Goal: Task Accomplishment & Management: Use online tool/utility

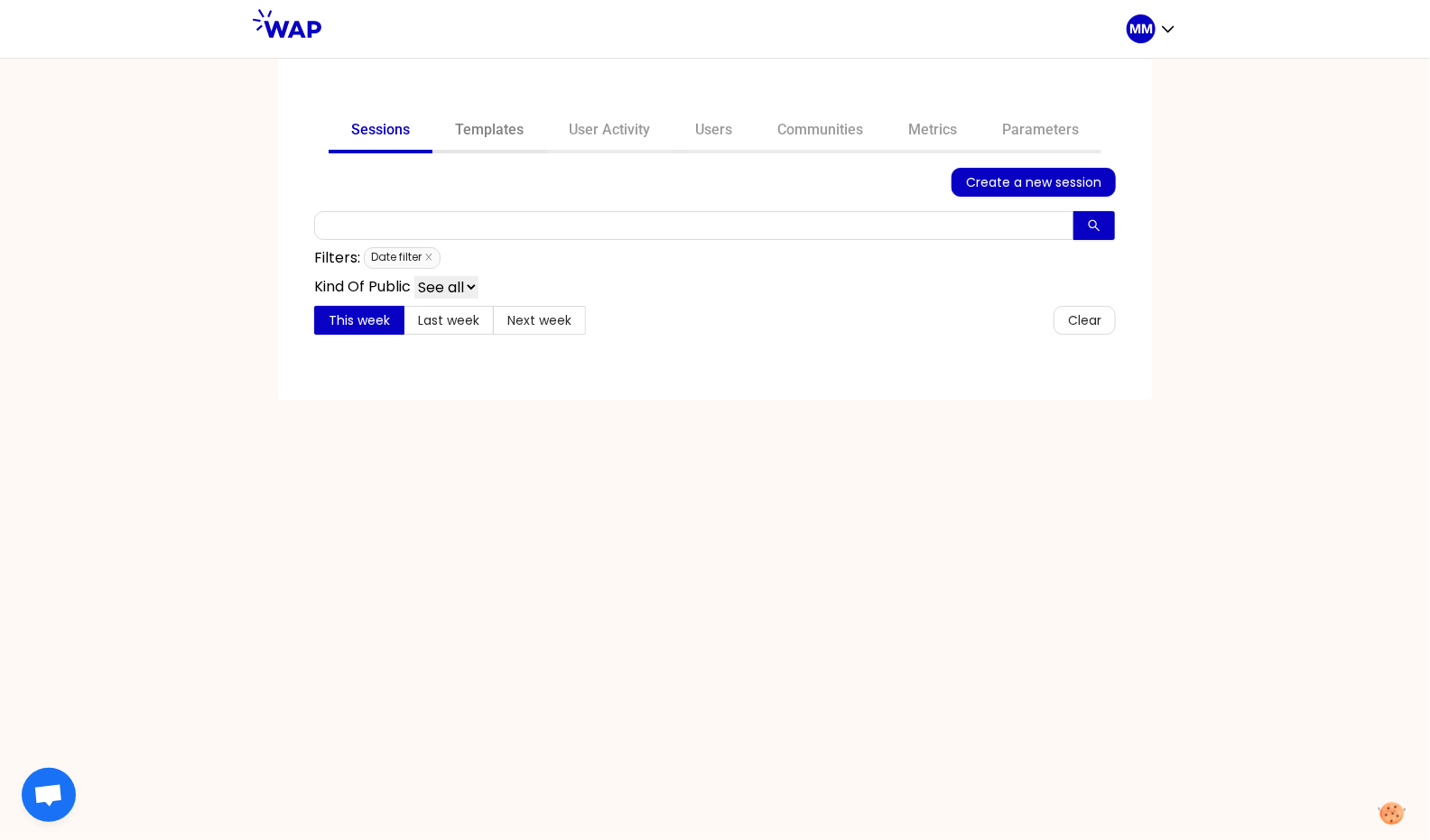
click at [498, 133] on link "Templates" at bounding box center [489, 131] width 114 height 43
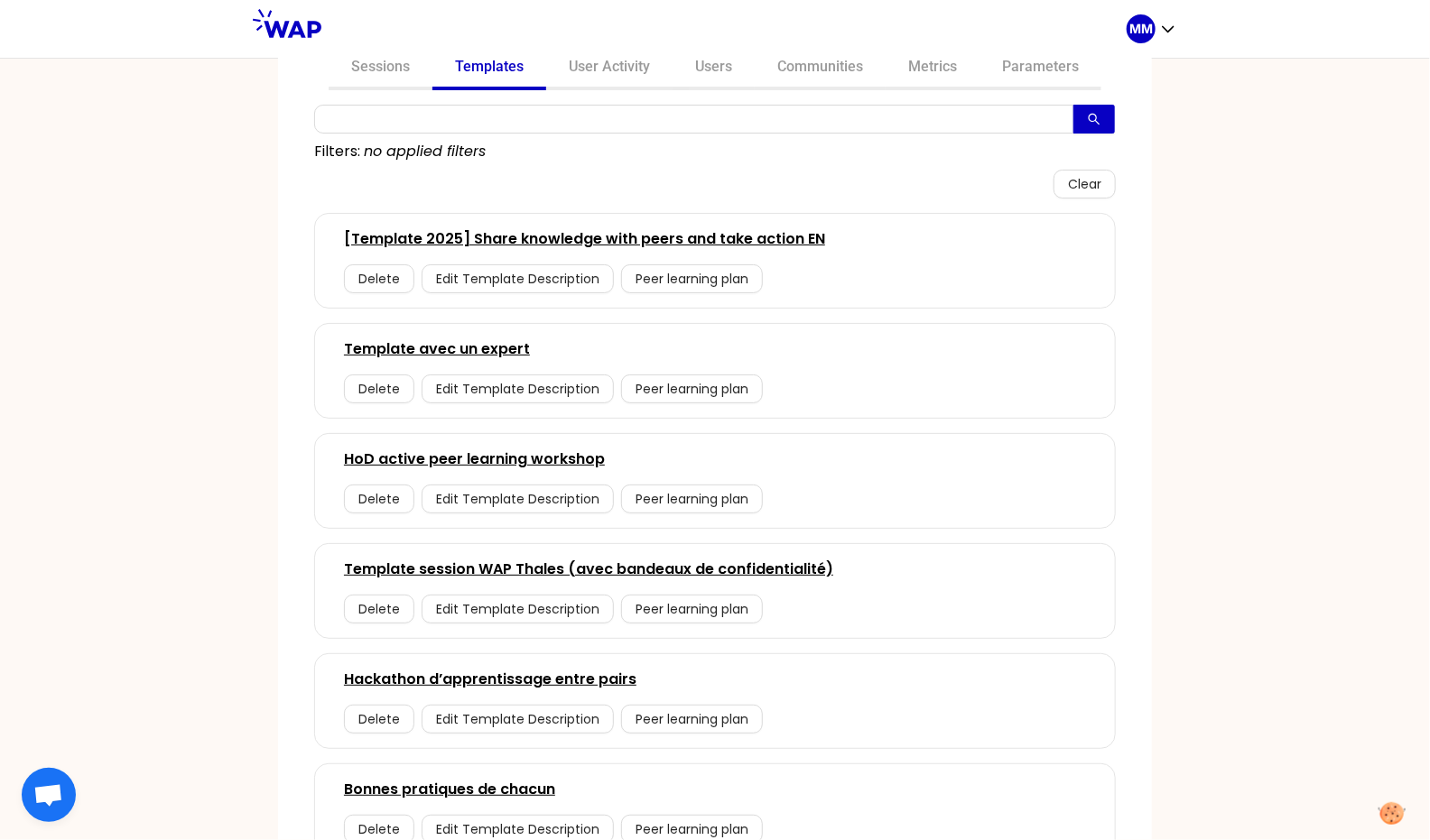
scroll to position [66, 0]
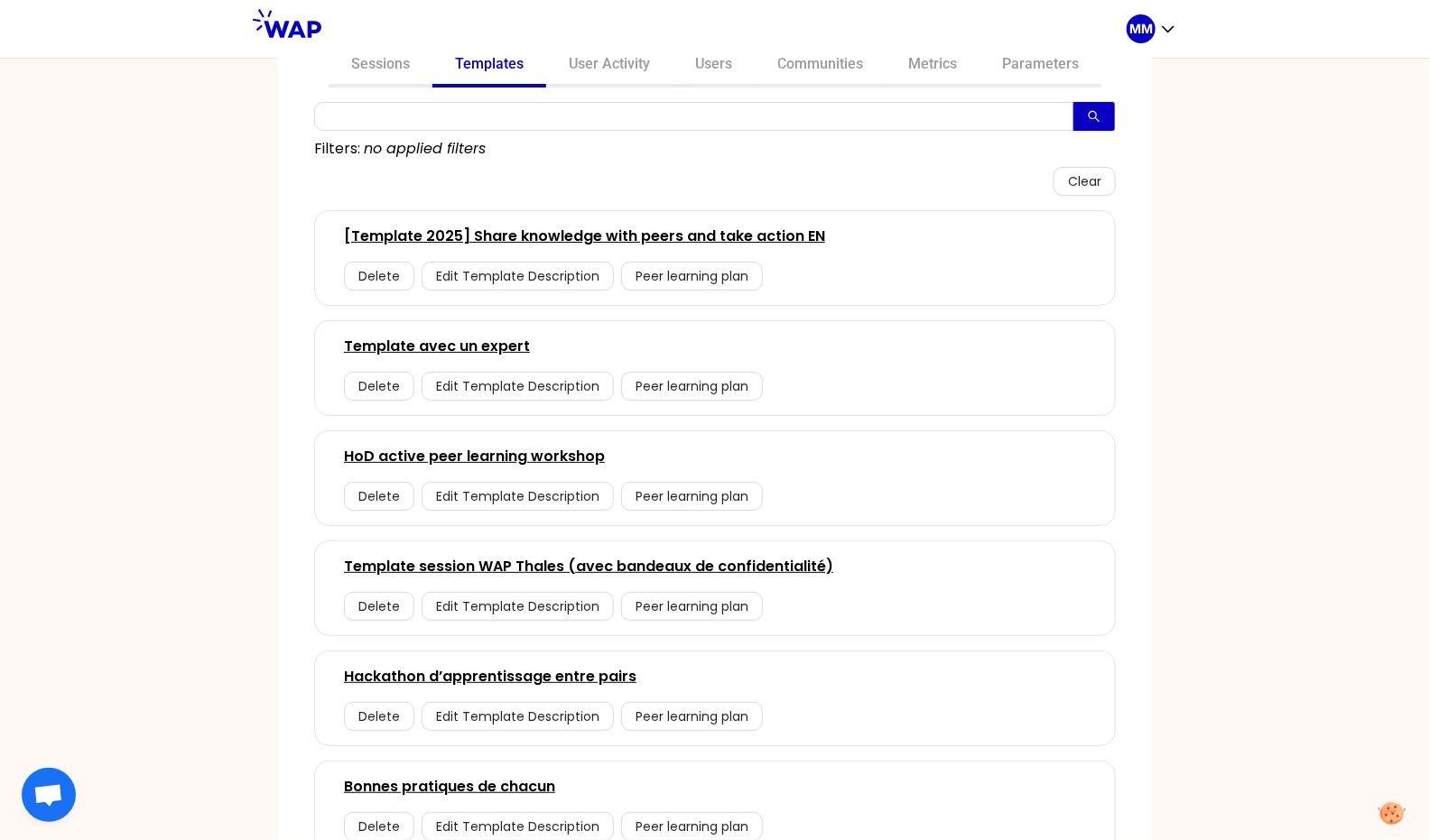
click at [606, 234] on link "[Template 2025] Share knowledge with peers and take action EN" at bounding box center [584, 236] width 481 height 22
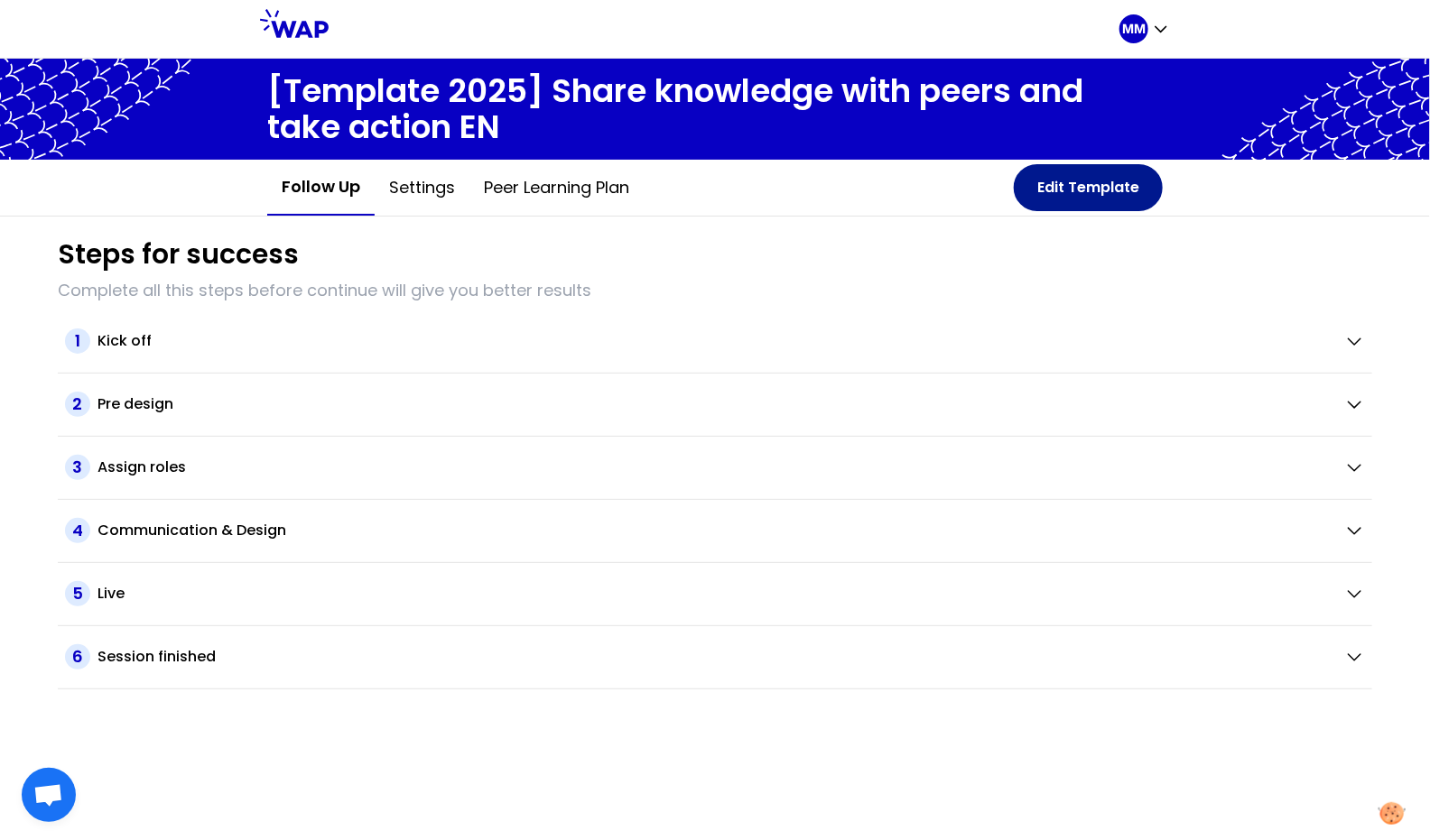
click at [1122, 194] on button "Edit Template" at bounding box center [1088, 188] width 149 height 47
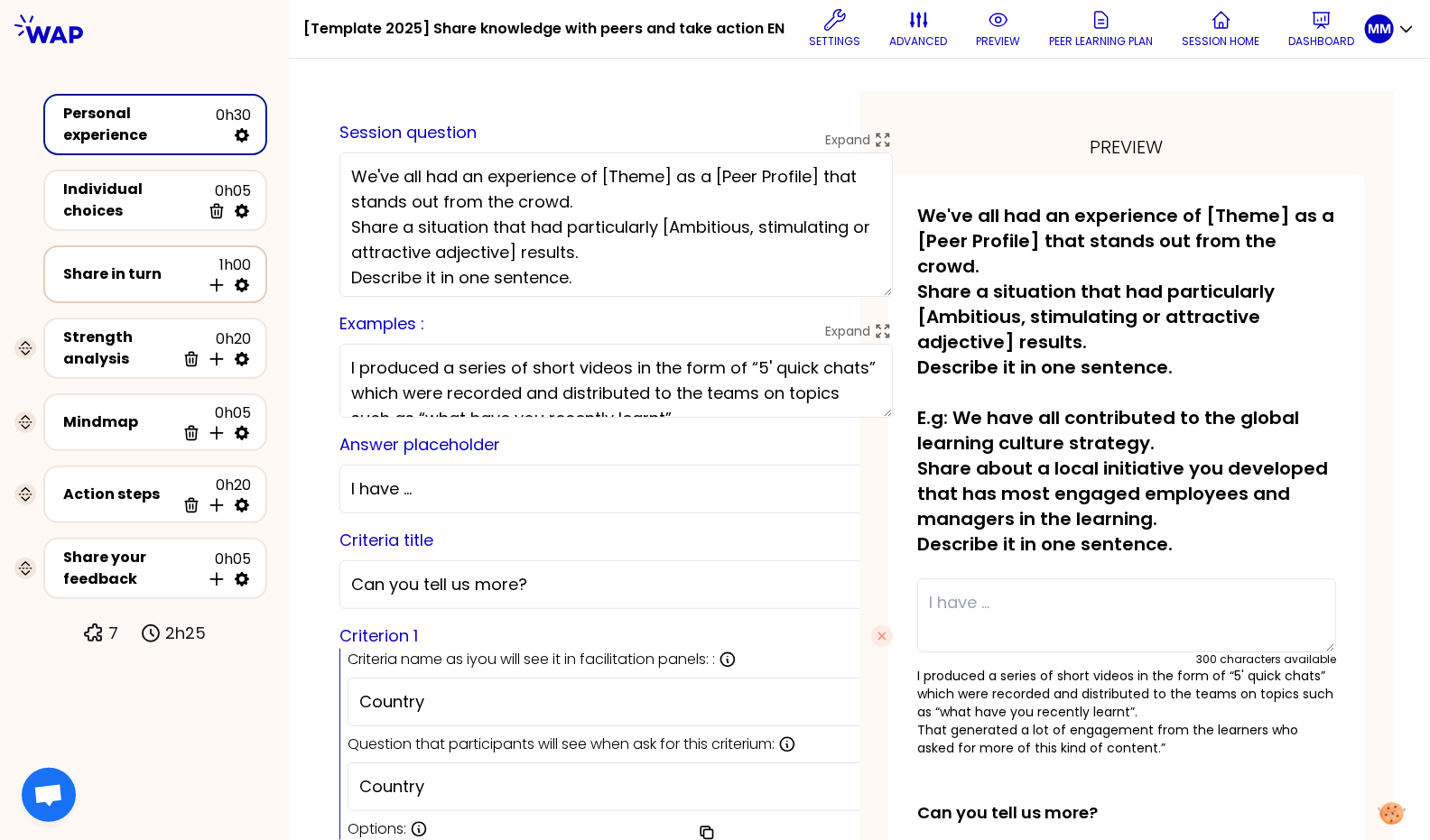
click at [156, 271] on div "Share in turn" at bounding box center [131, 274] width 137 height 22
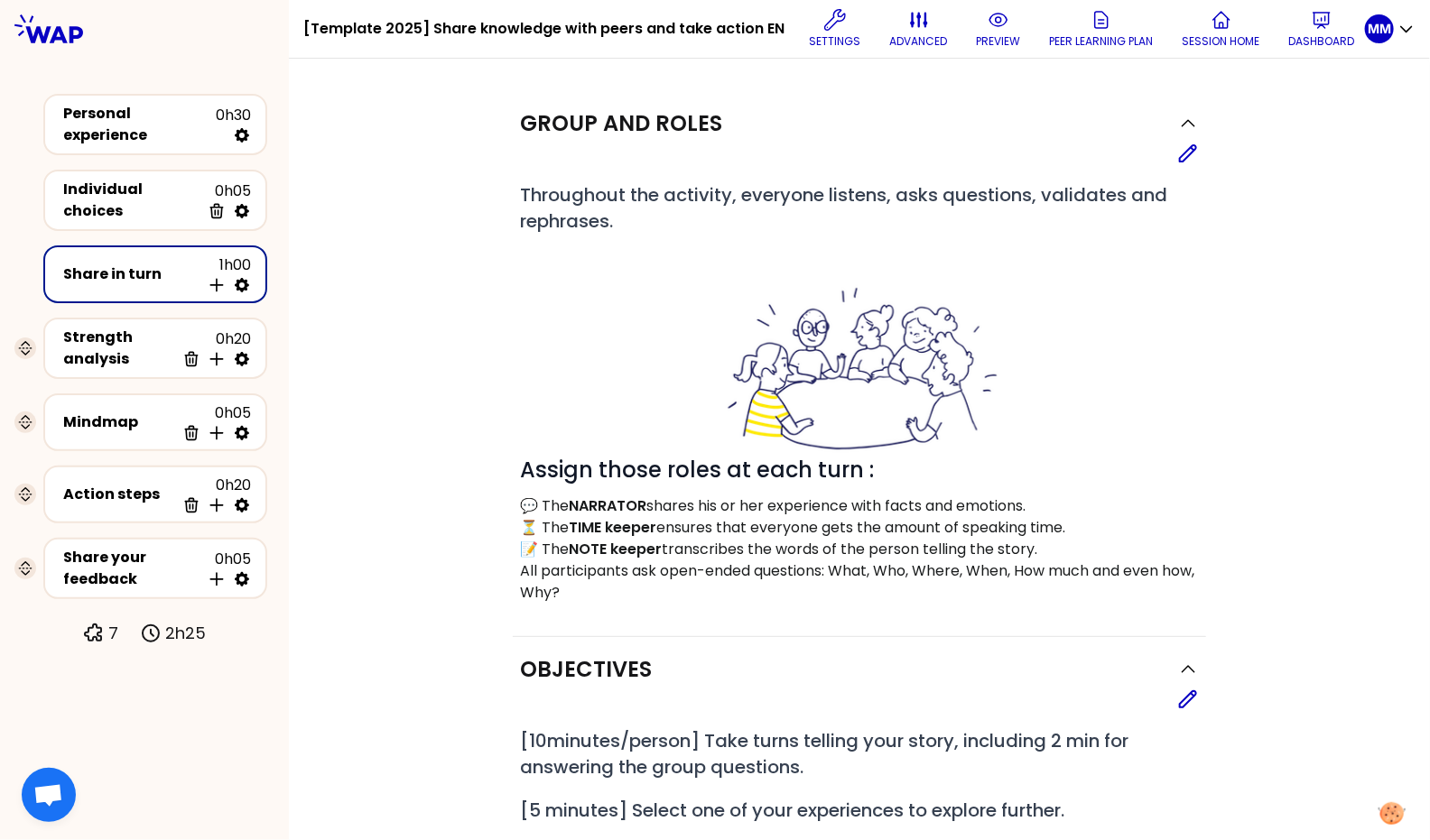
click at [249, 276] on icon at bounding box center [241, 285] width 18 height 18
select select "4"
select select "5"
select select "all"
select select "false"
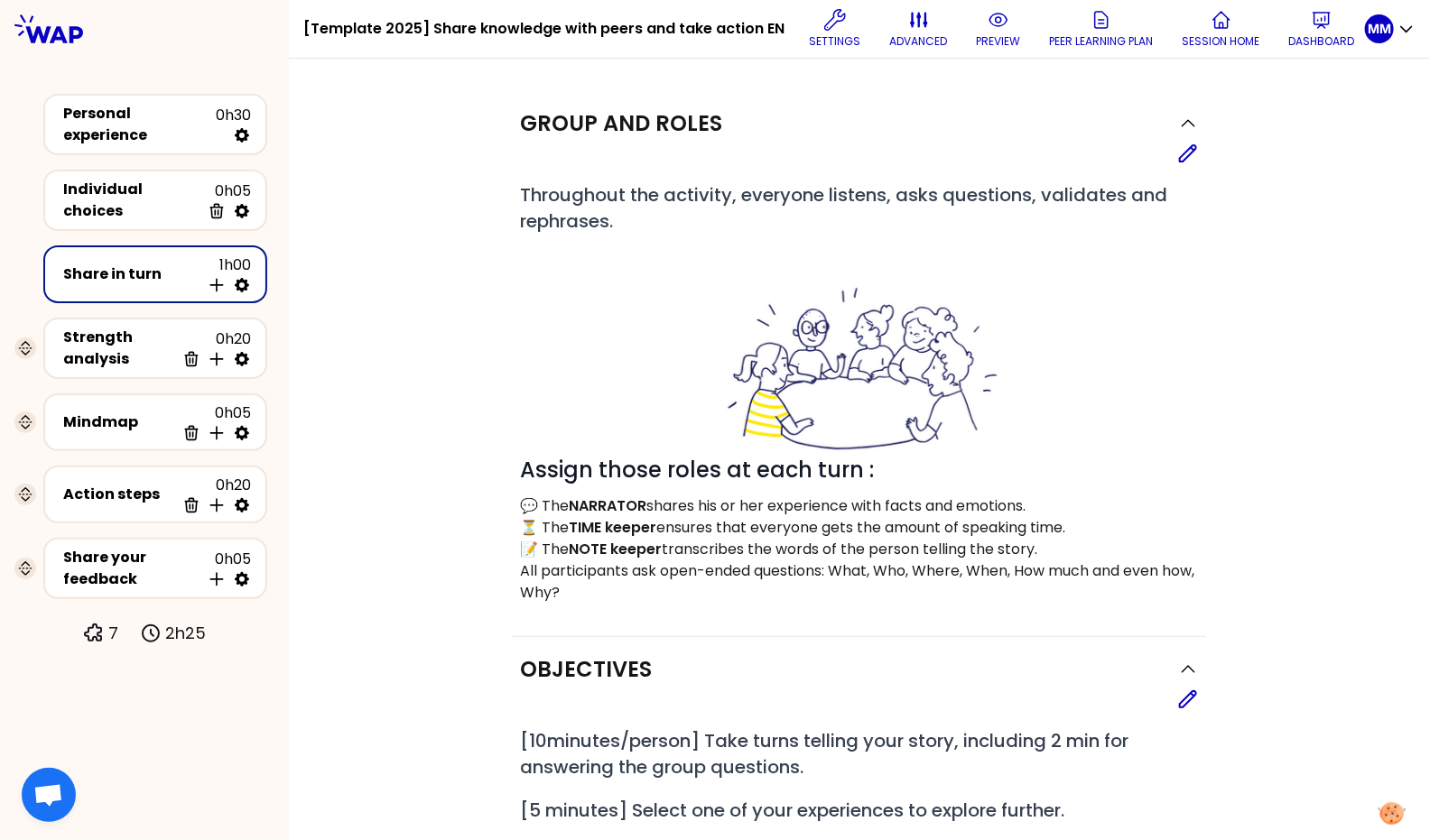
select select "Each"
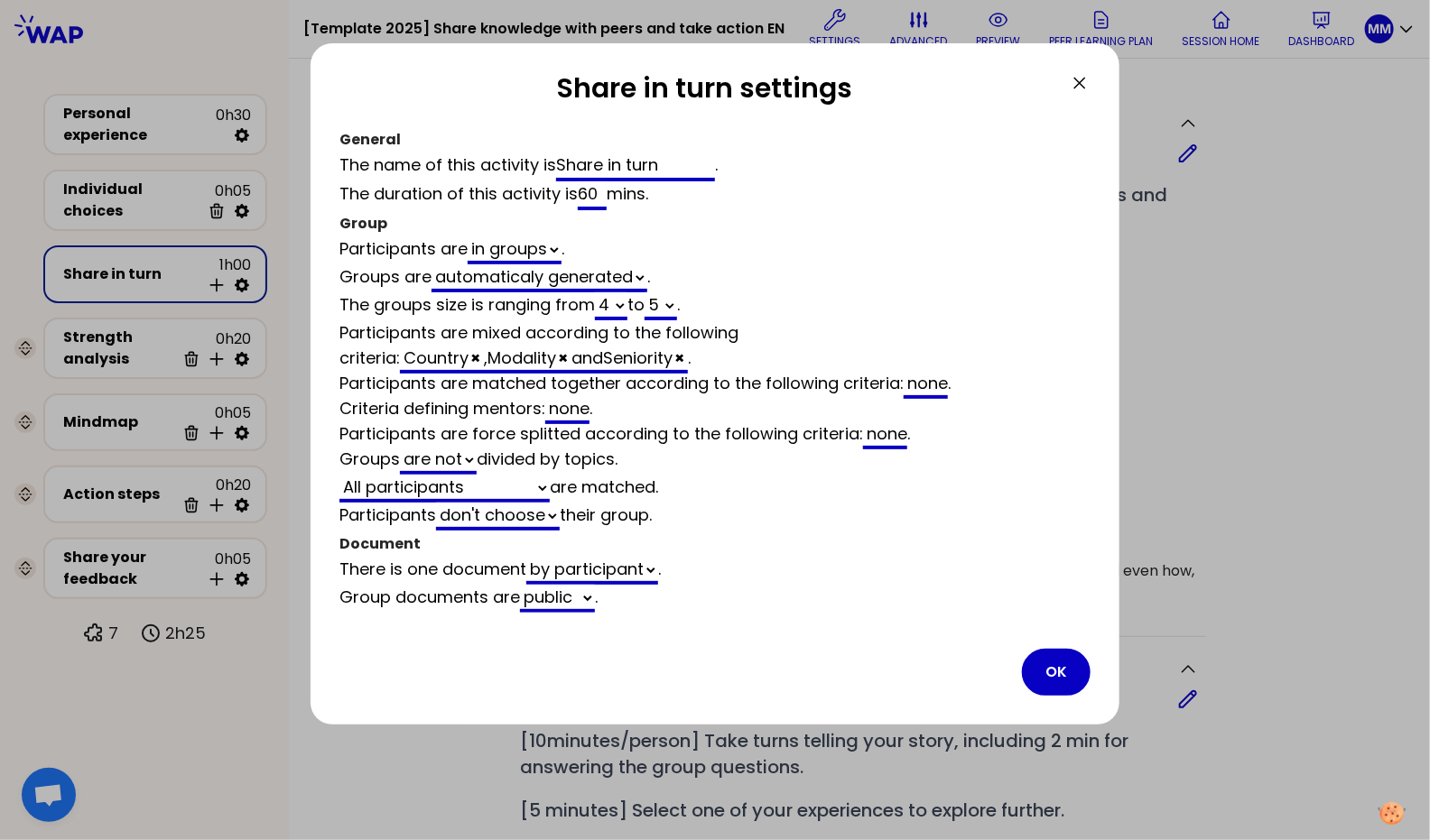
drag, startPoint x: 1083, startPoint y: 85, endPoint x: 458, endPoint y: 243, distance: 644.7
click at [1082, 85] on icon at bounding box center [1079, 82] width 11 height 11
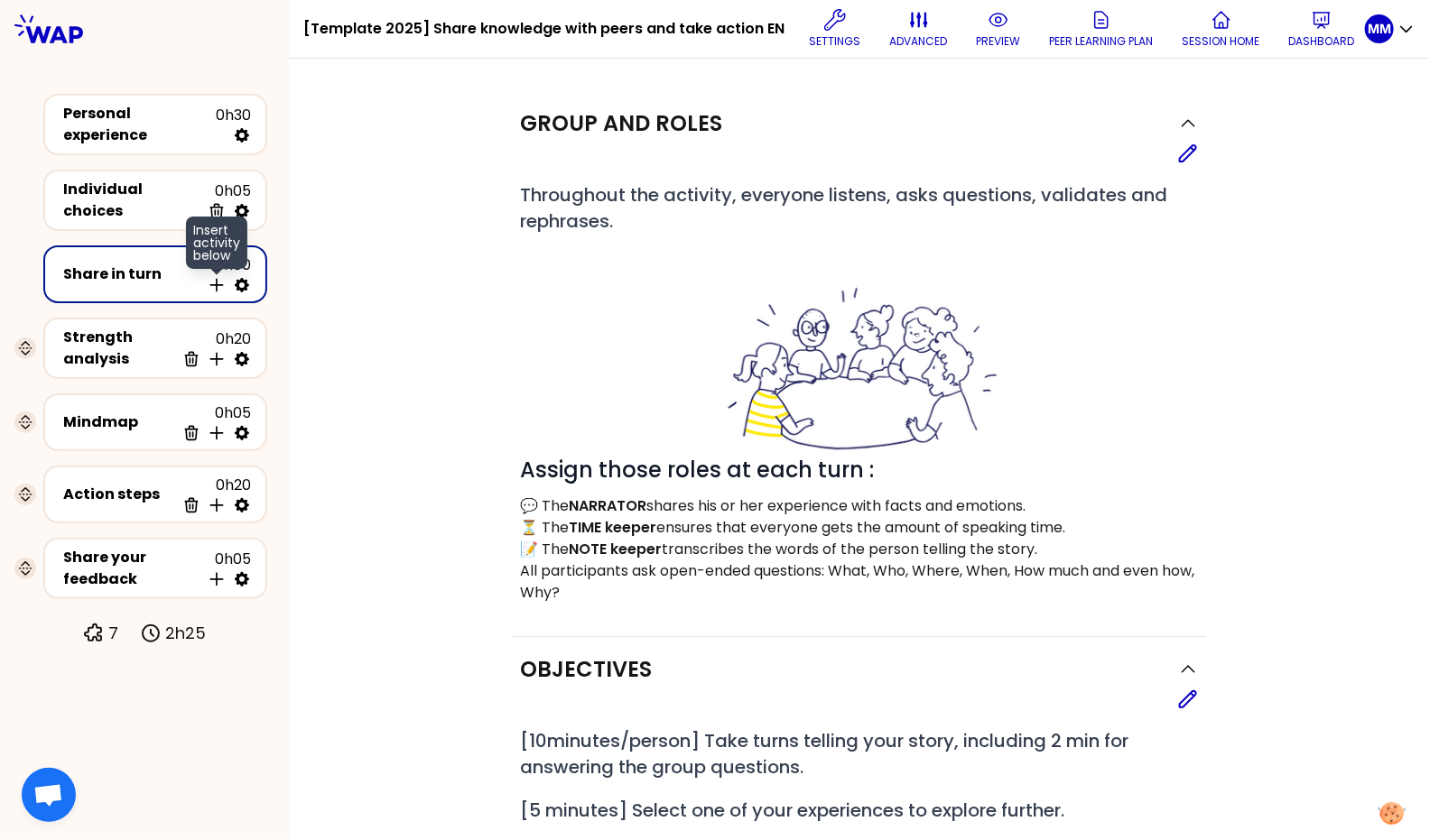
click at [215, 277] on icon at bounding box center [216, 285] width 18 height 18
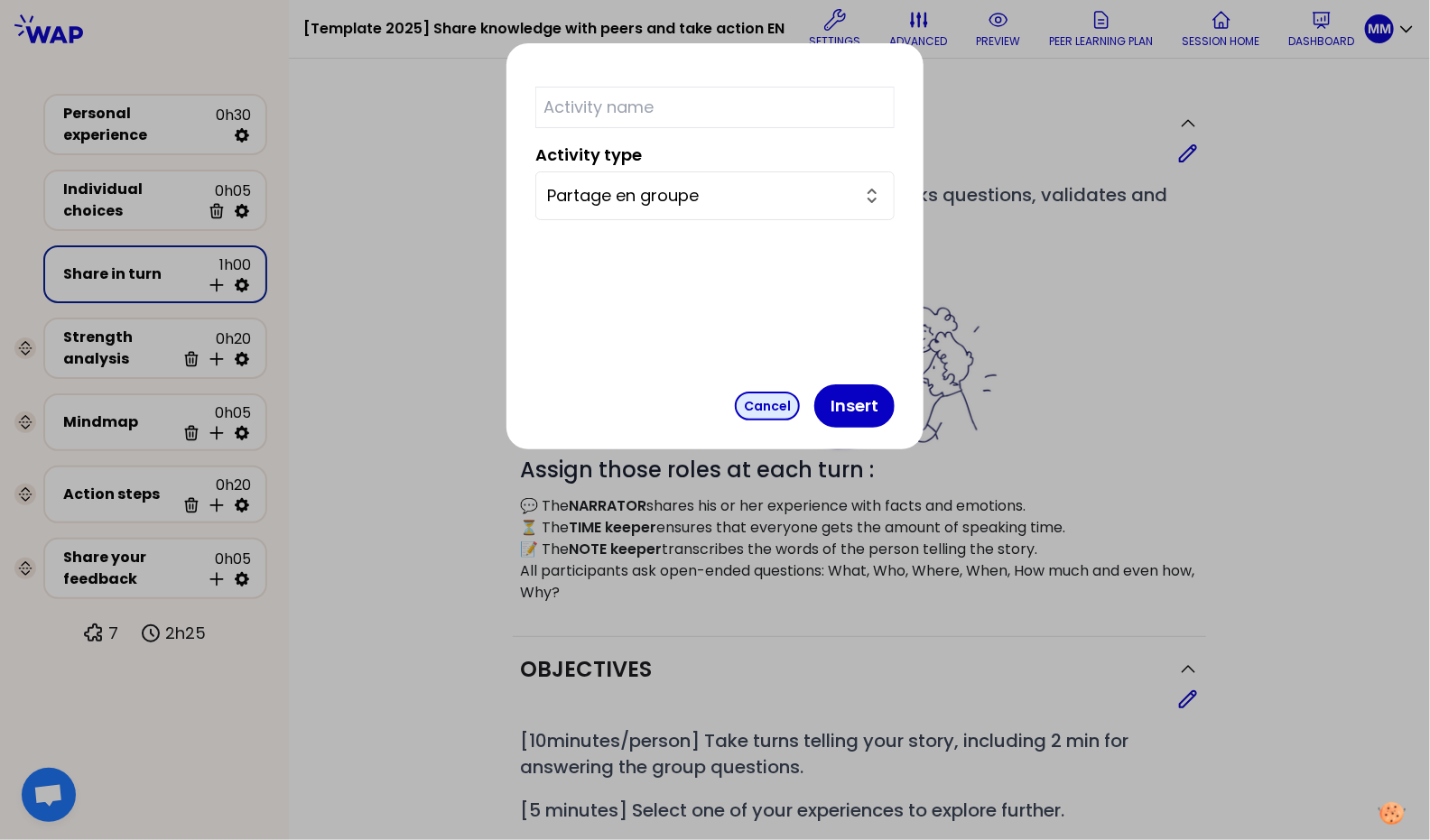
click at [735, 402] on button "Cancel" at bounding box center [768, 406] width 65 height 29
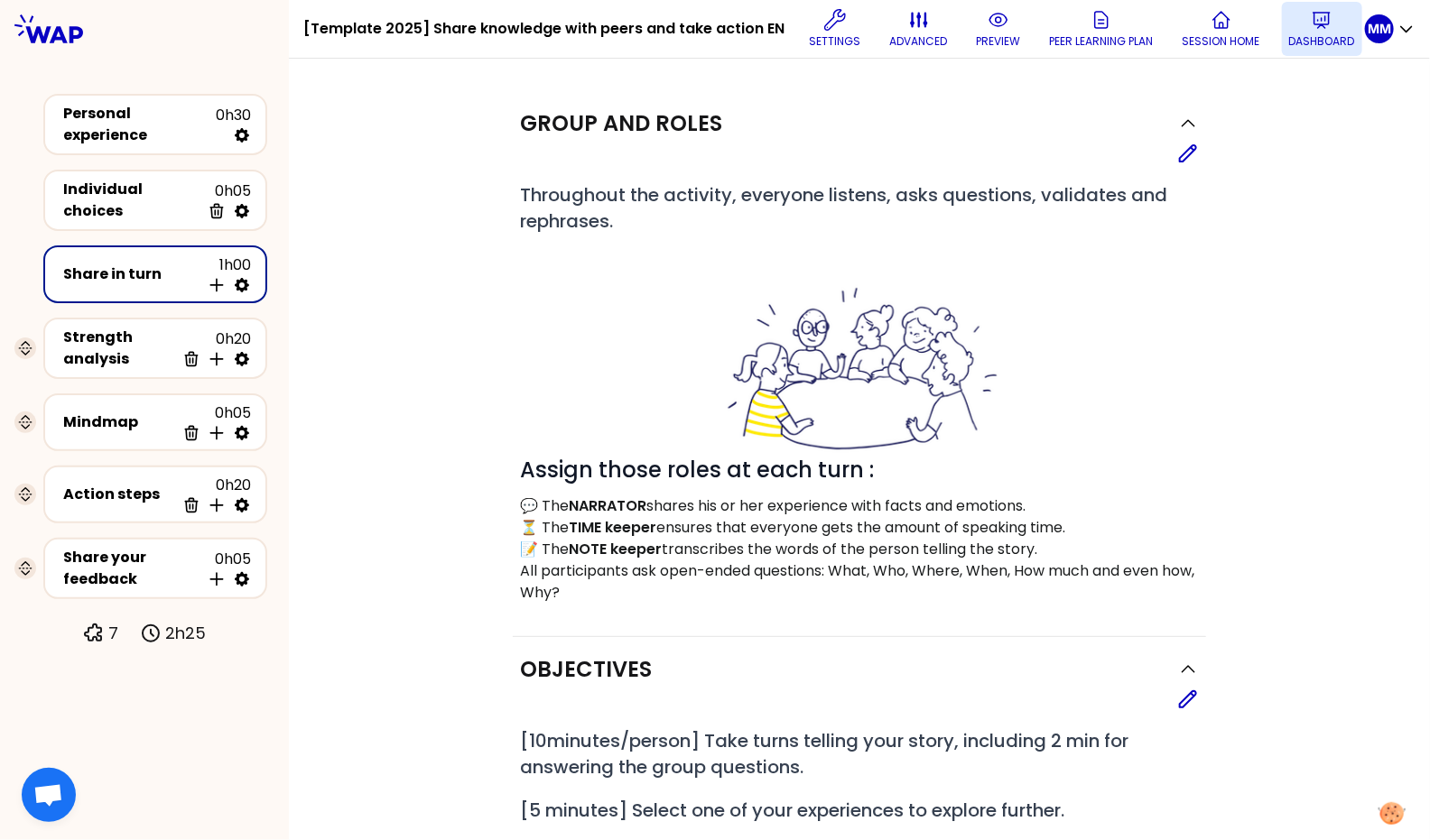
click at [1318, 39] on p "Dashboard" at bounding box center [1322, 41] width 66 height 14
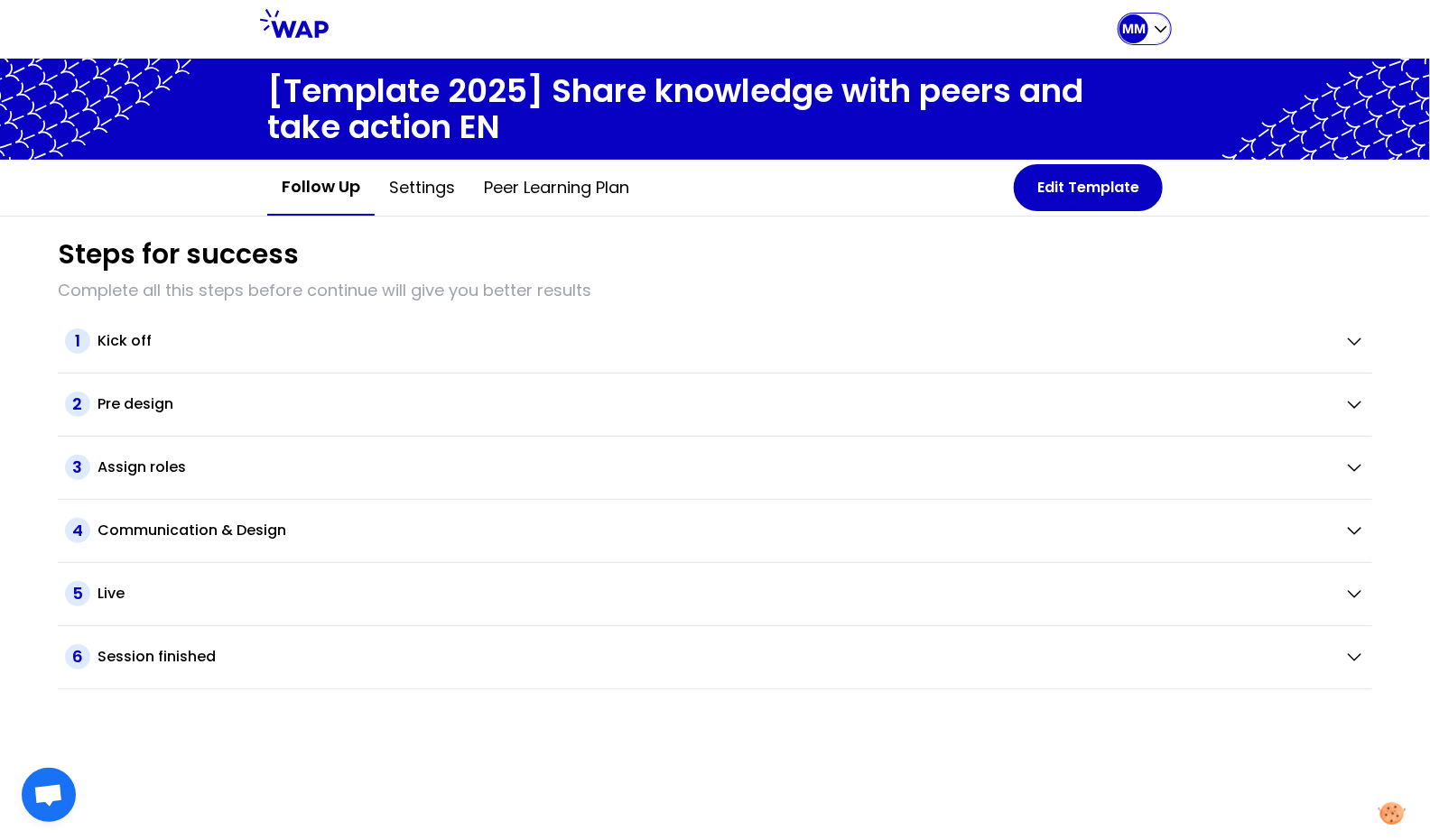
click at [1137, 37] on p "MM" at bounding box center [1133, 29] width 24 height 18
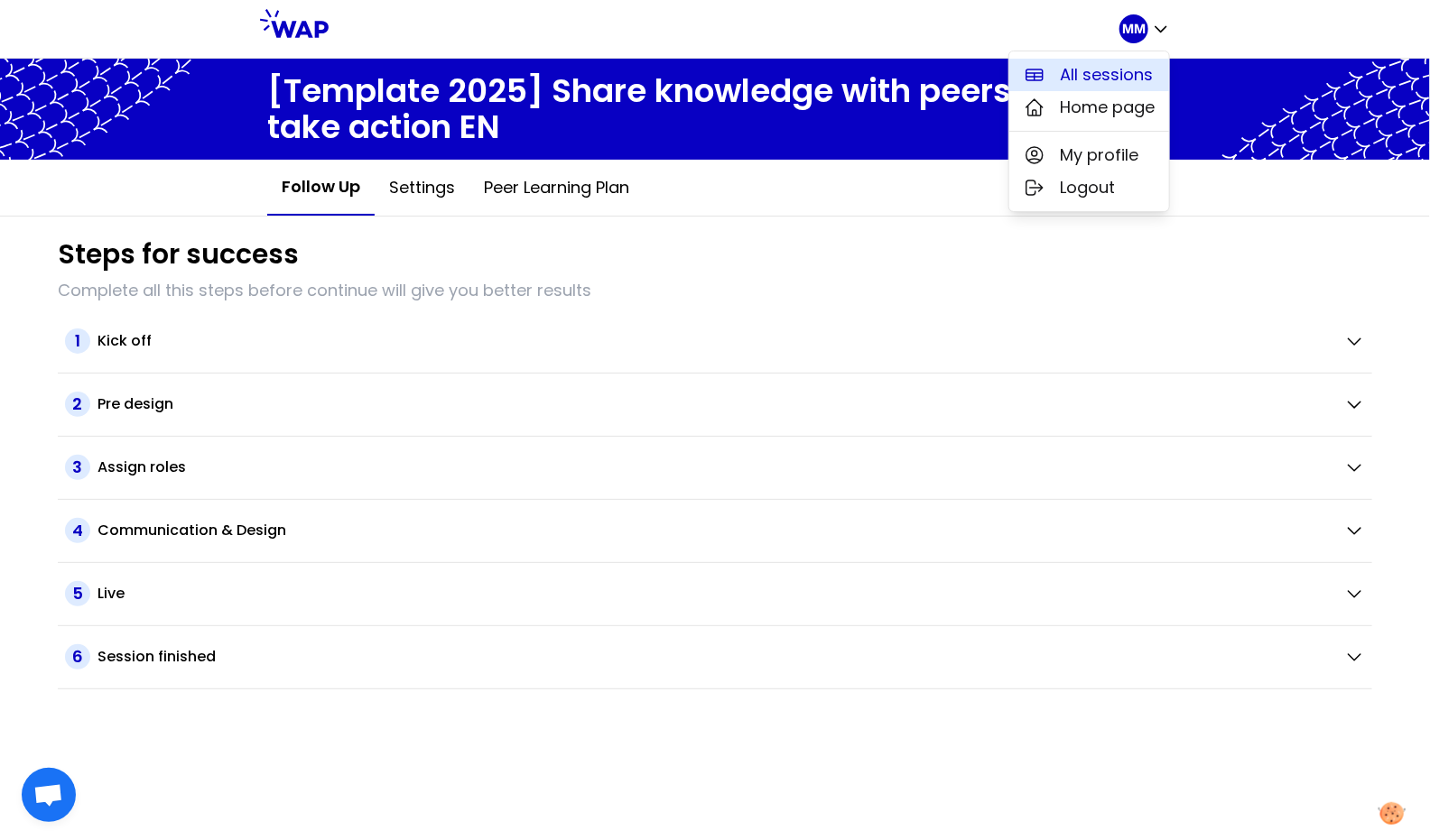
click at [1113, 71] on span "All sessions" at bounding box center [1106, 75] width 93 height 25
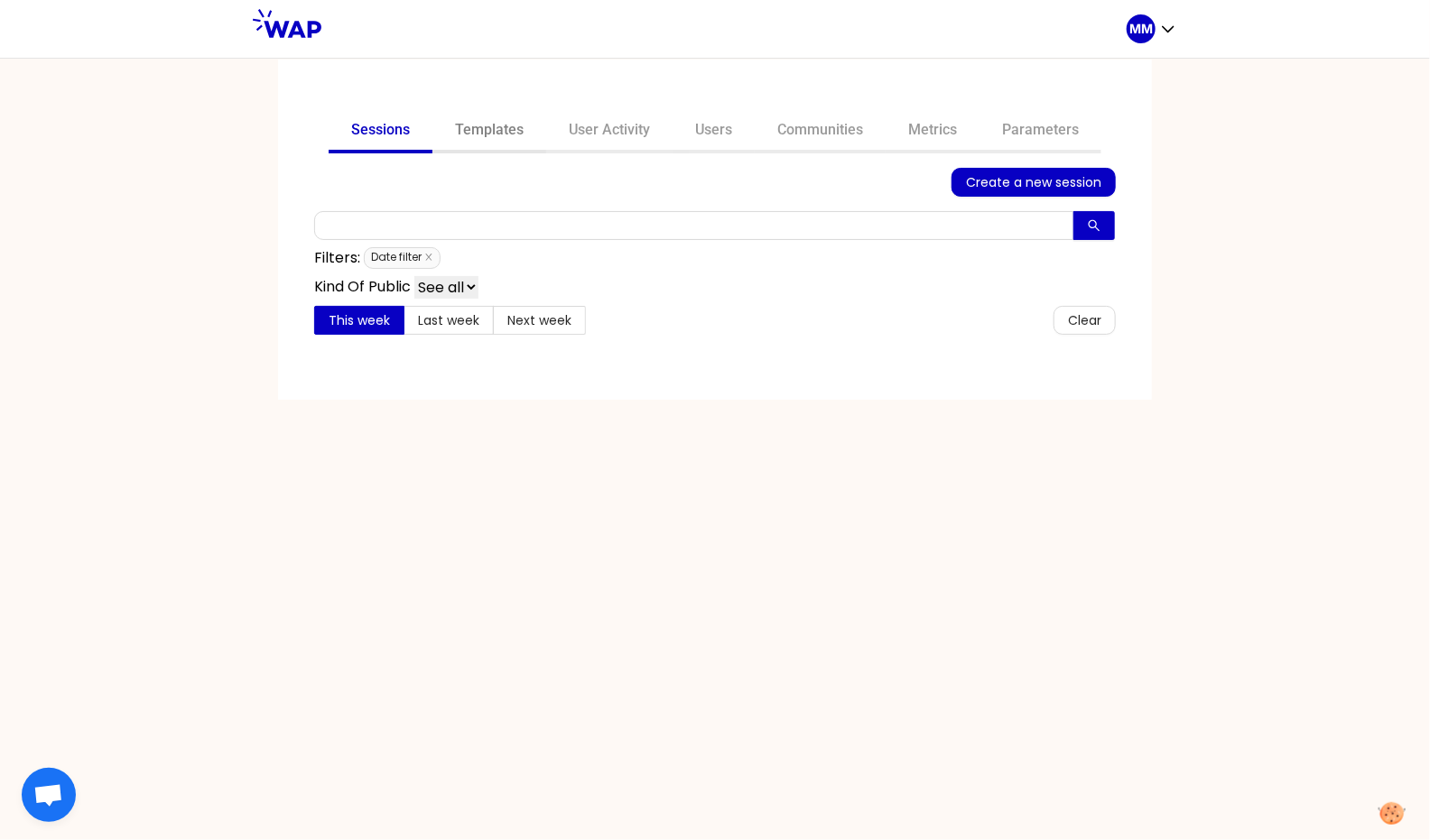
click at [490, 124] on link "Templates" at bounding box center [489, 131] width 114 height 43
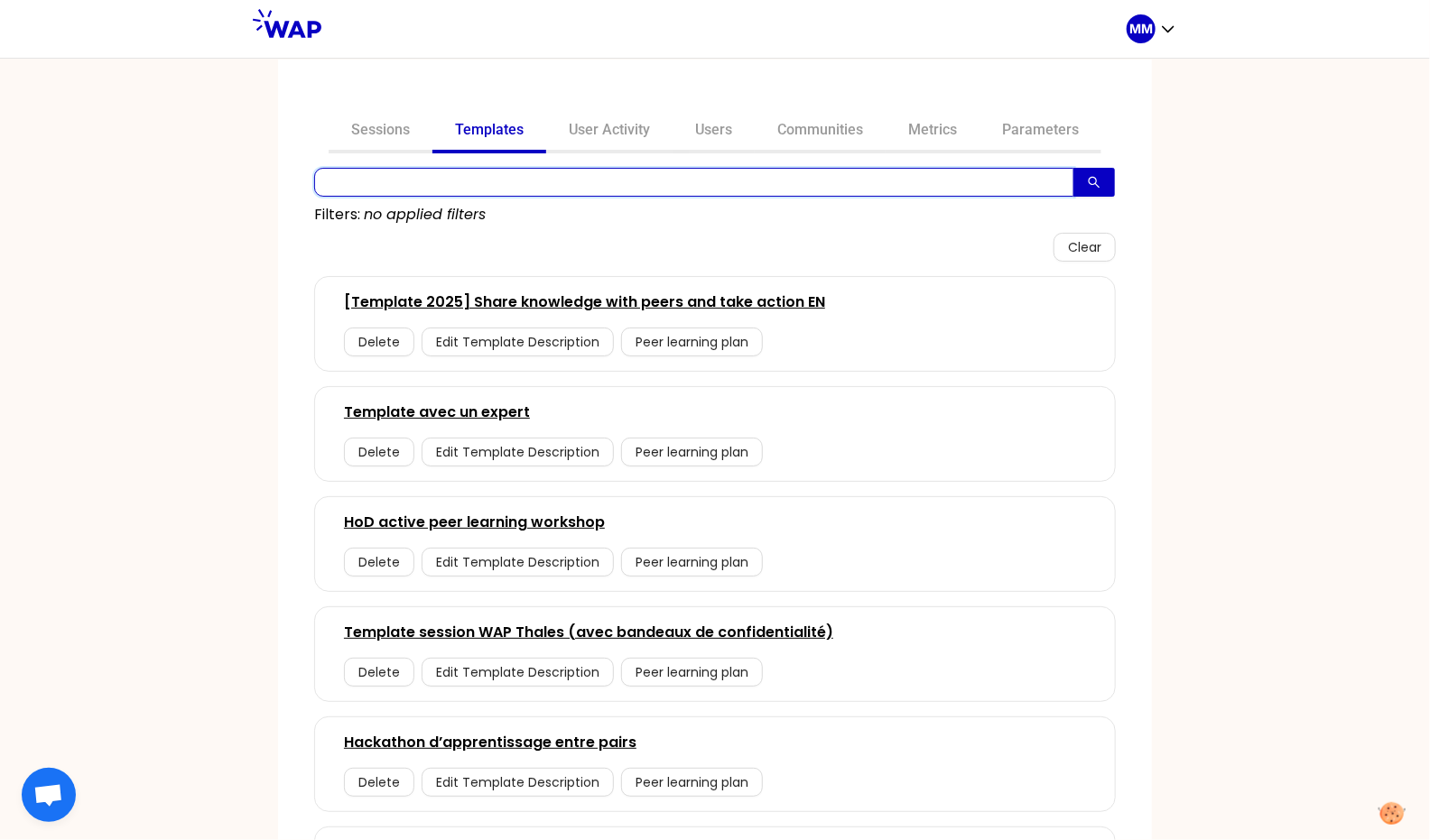
click at [462, 174] on input "text" at bounding box center [694, 182] width 760 height 29
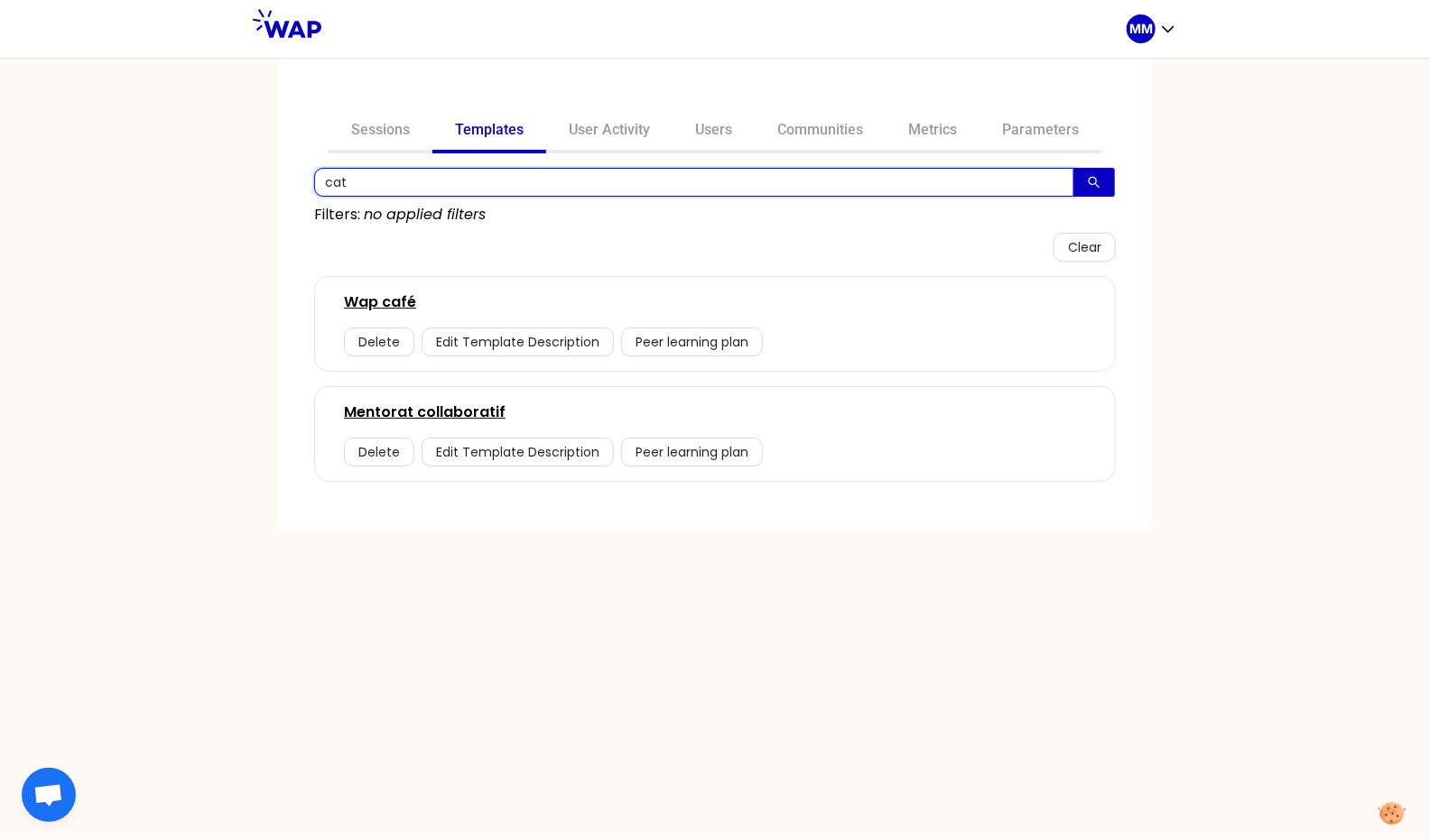
type input "cata"
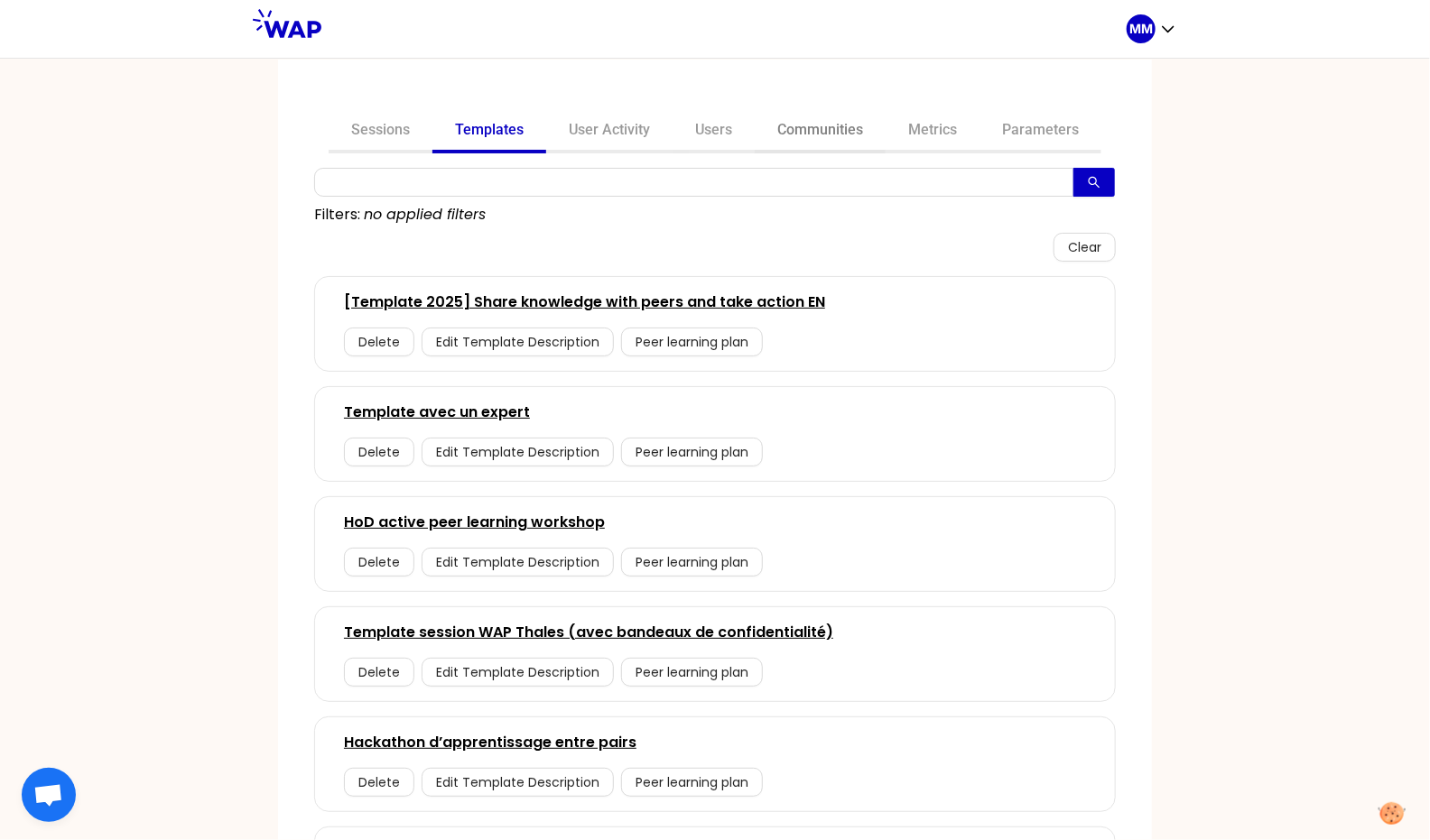
click at [840, 124] on link "Communities" at bounding box center [819, 131] width 131 height 43
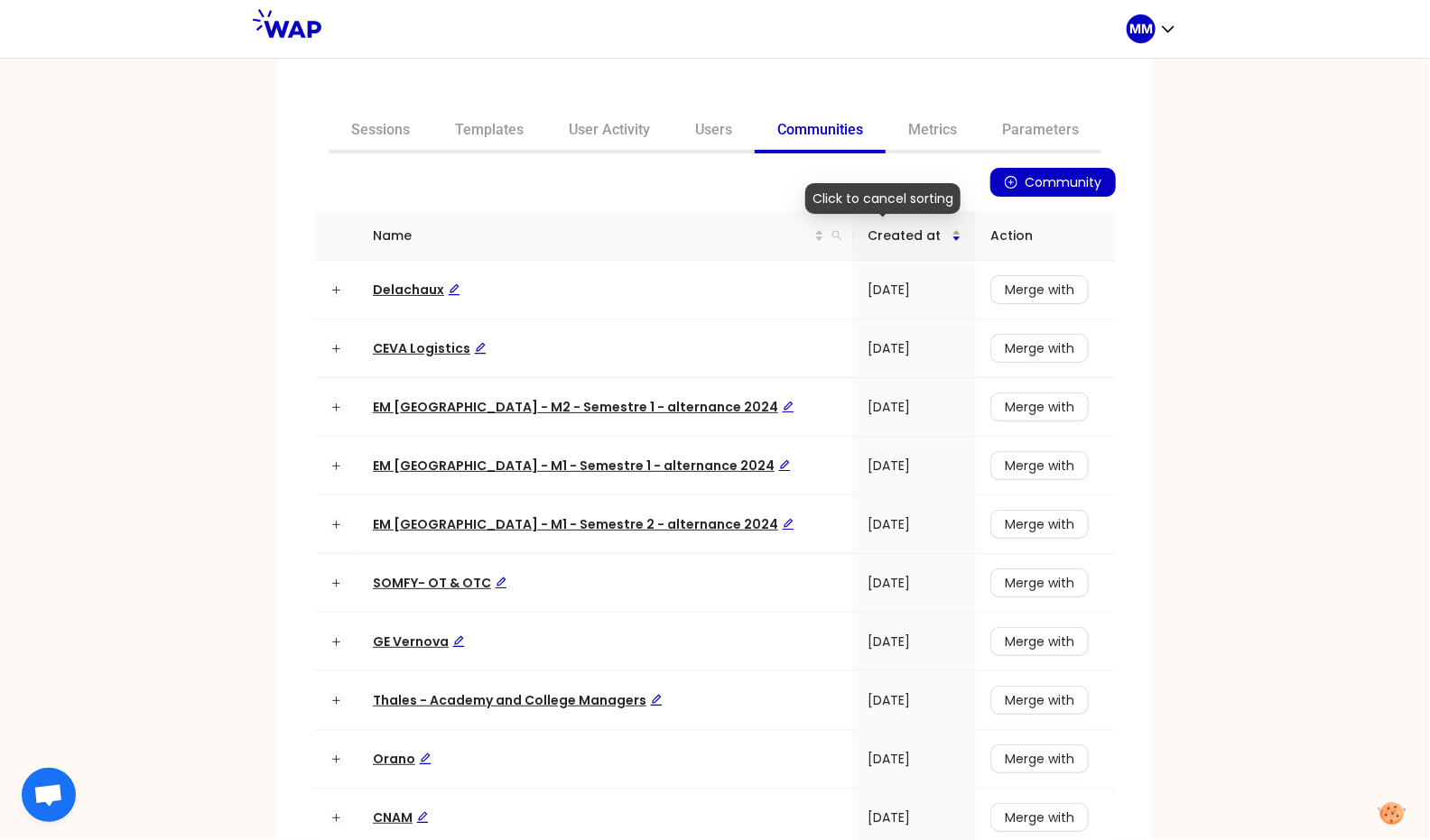
click at [929, 235] on div "Created at" at bounding box center [914, 235] width 94 height 20
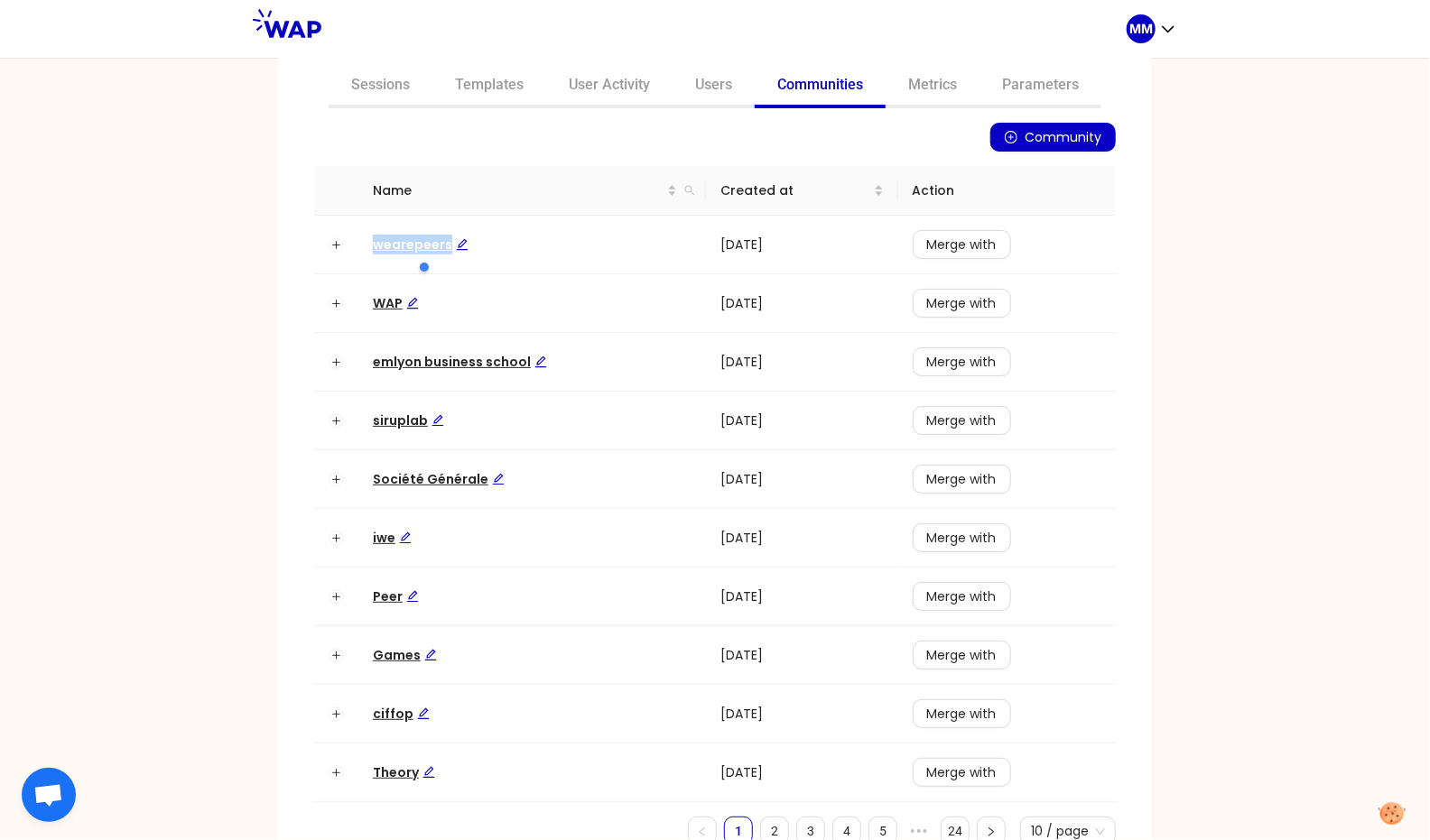
scroll to position [101, 0]
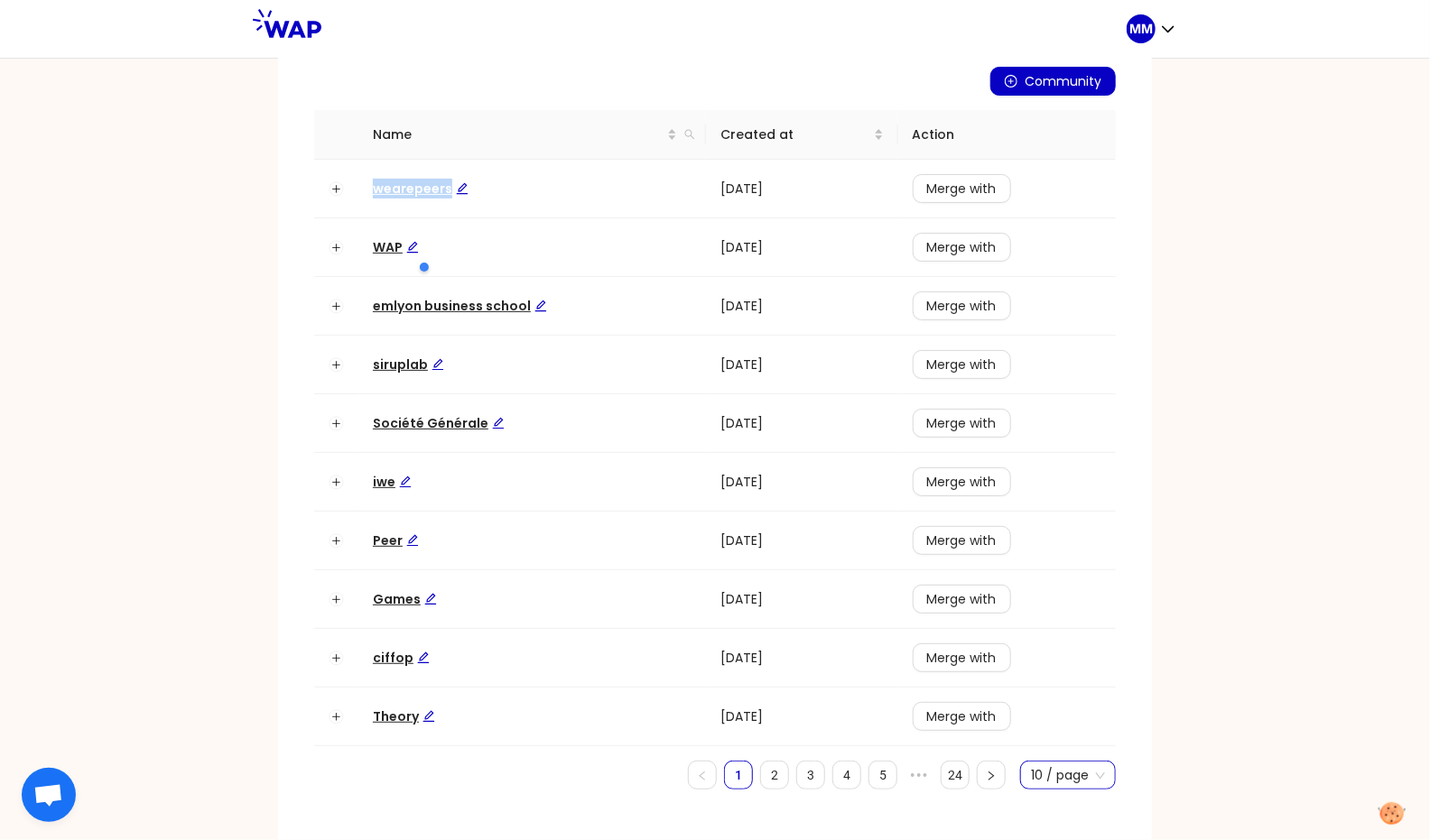
click at [1051, 779] on span "10 / page" at bounding box center [1067, 775] width 74 height 27
click at [1052, 737] on div "100 / page" at bounding box center [1068, 739] width 75 height 20
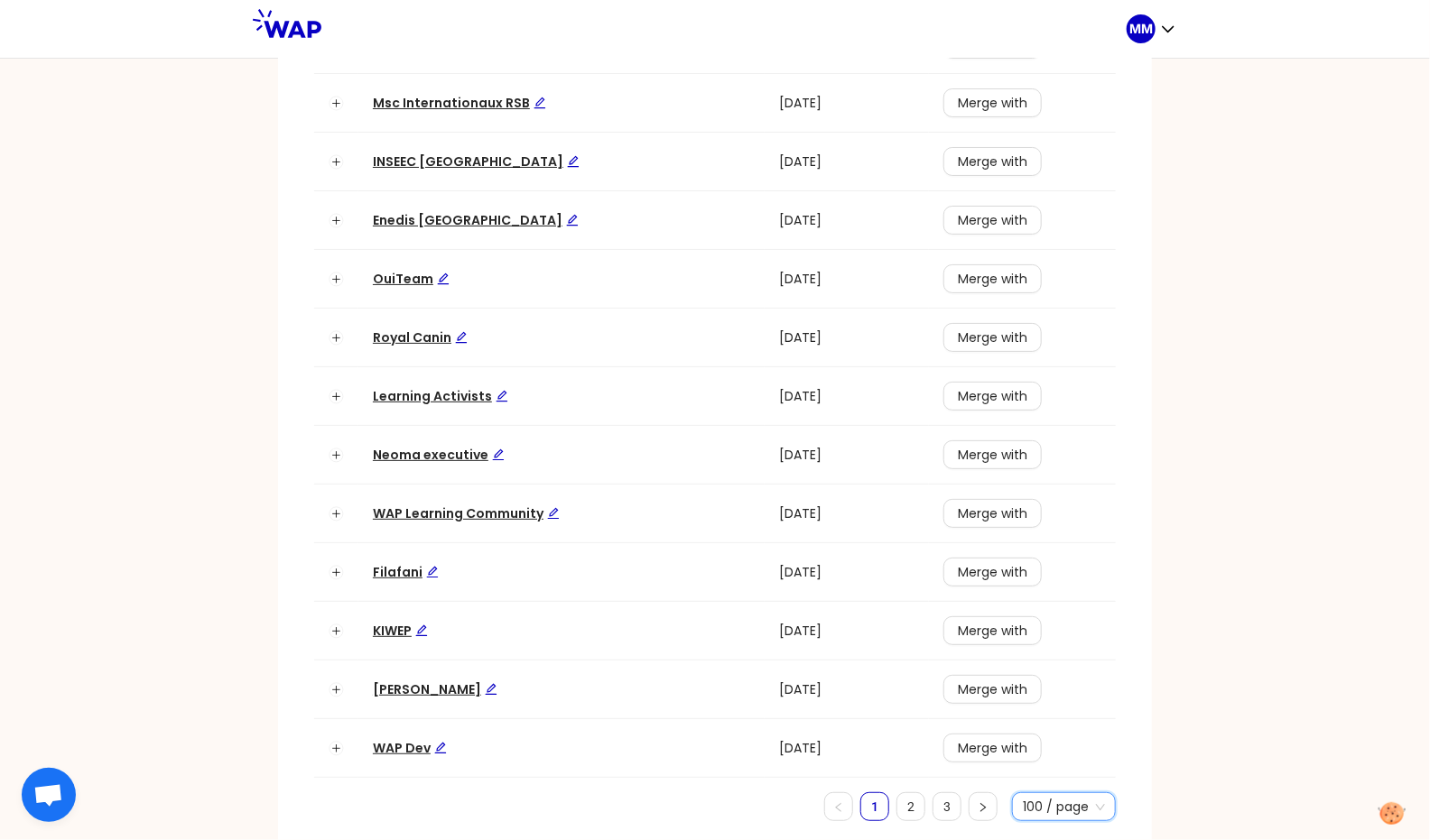
scroll to position [5363, 0]
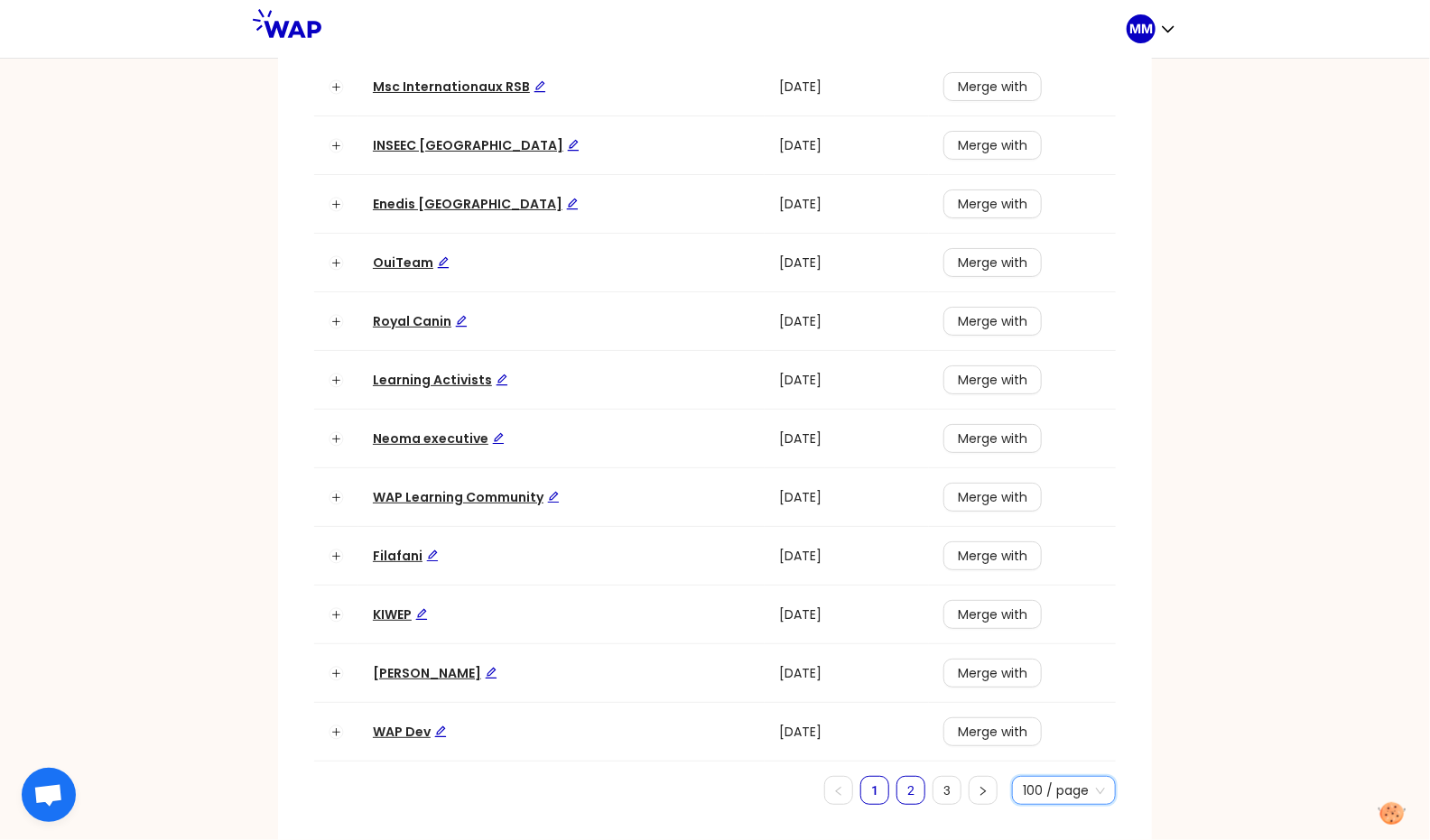
click at [910, 798] on link "2" at bounding box center [910, 790] width 27 height 27
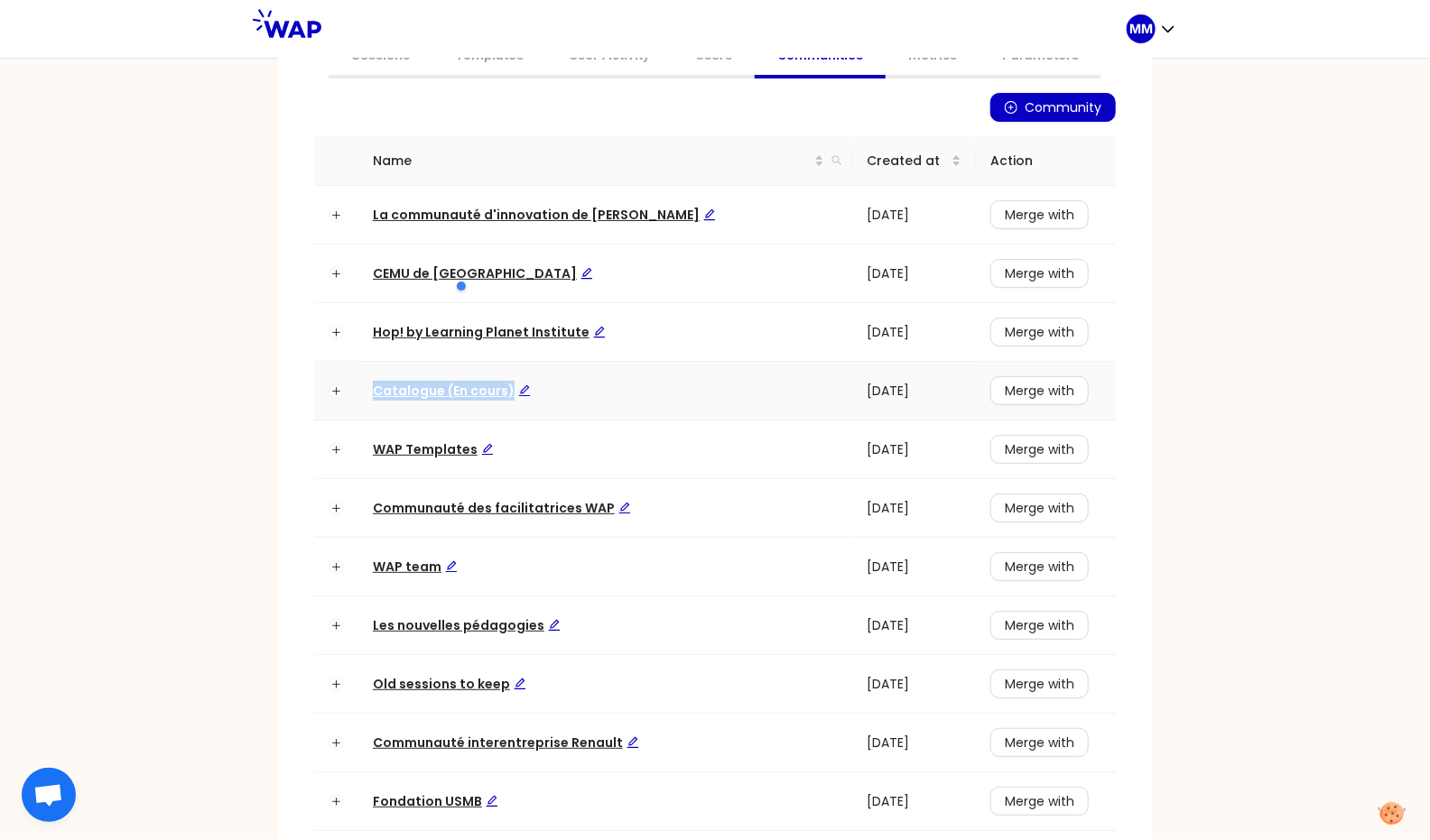
scroll to position [0, 0]
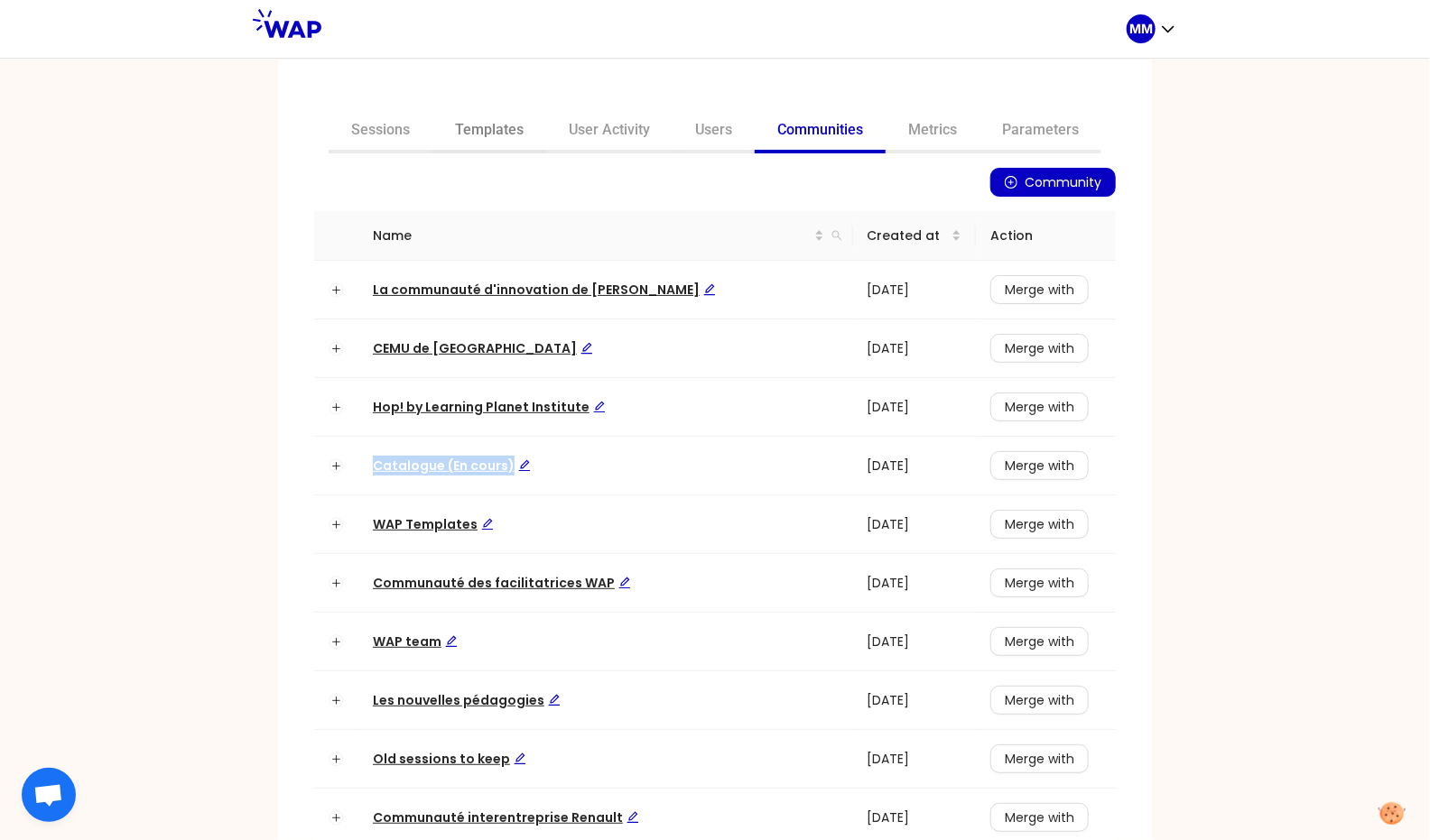
click at [496, 122] on link "Templates" at bounding box center [489, 131] width 114 height 43
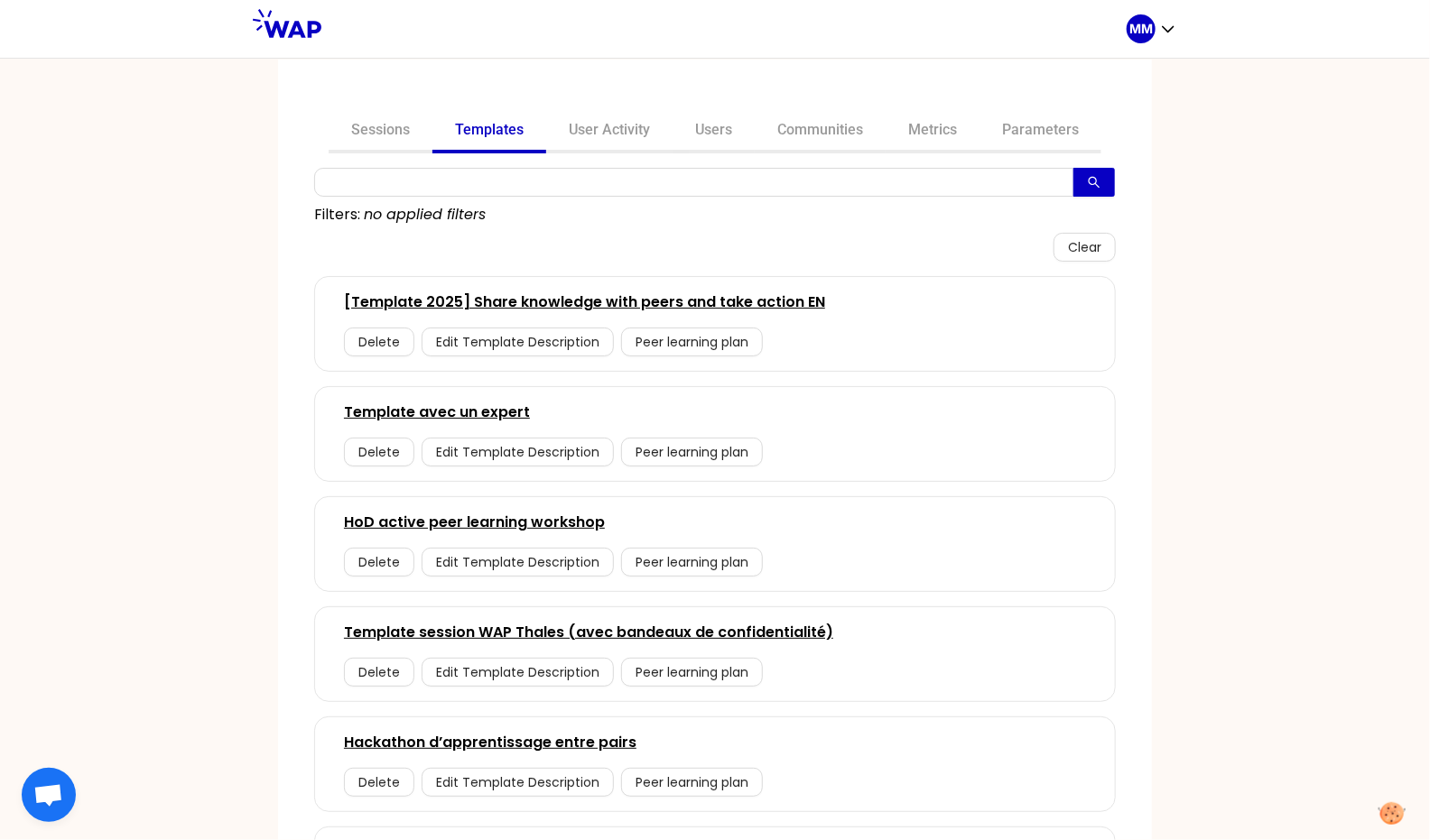
click at [601, 302] on link "[Template 2025] Share knowledge with peers and take action EN" at bounding box center [584, 302] width 481 height 22
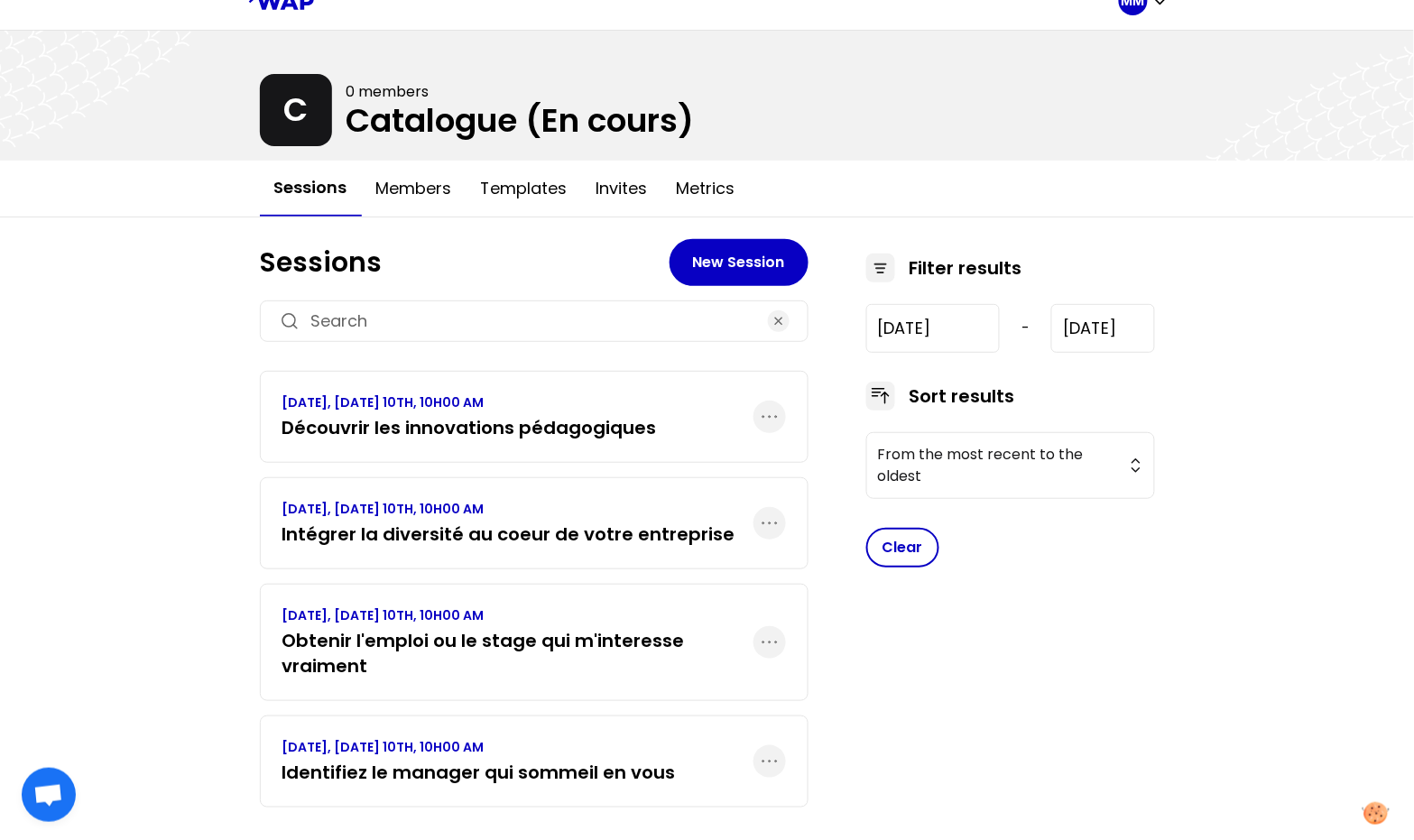
scroll to position [52, 0]
